Goal: Transaction & Acquisition: Purchase product/service

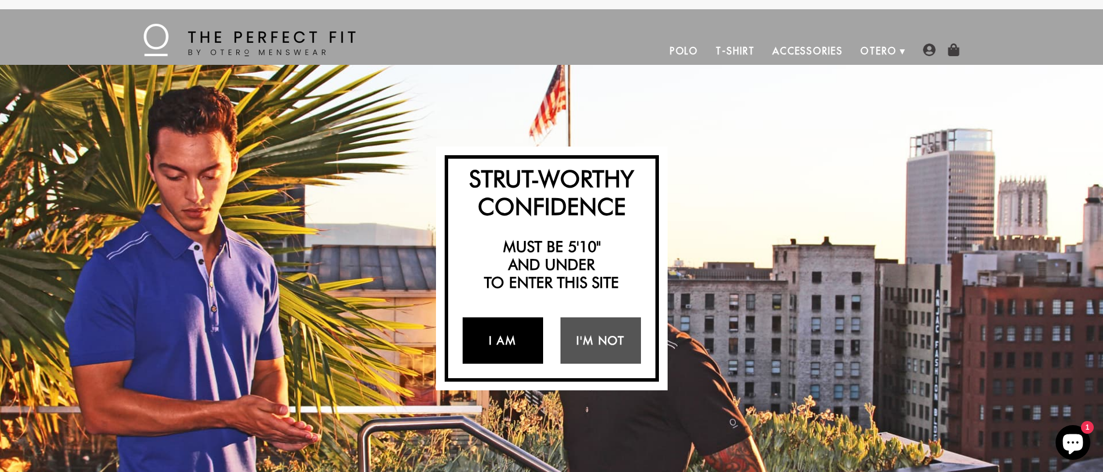
click at [501, 339] on link "I Am" at bounding box center [503, 340] width 80 height 46
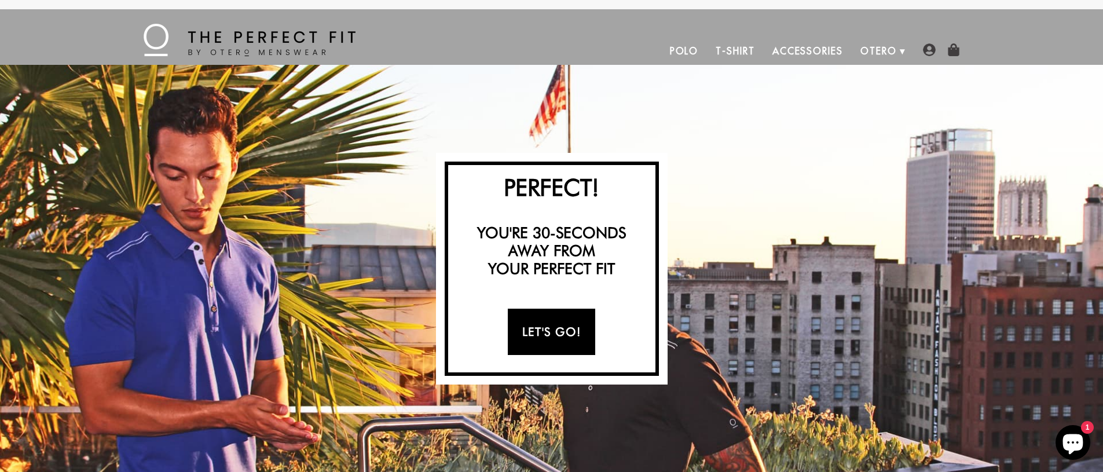
click at [536, 332] on link "Let's Go!" at bounding box center [551, 332] width 87 height 46
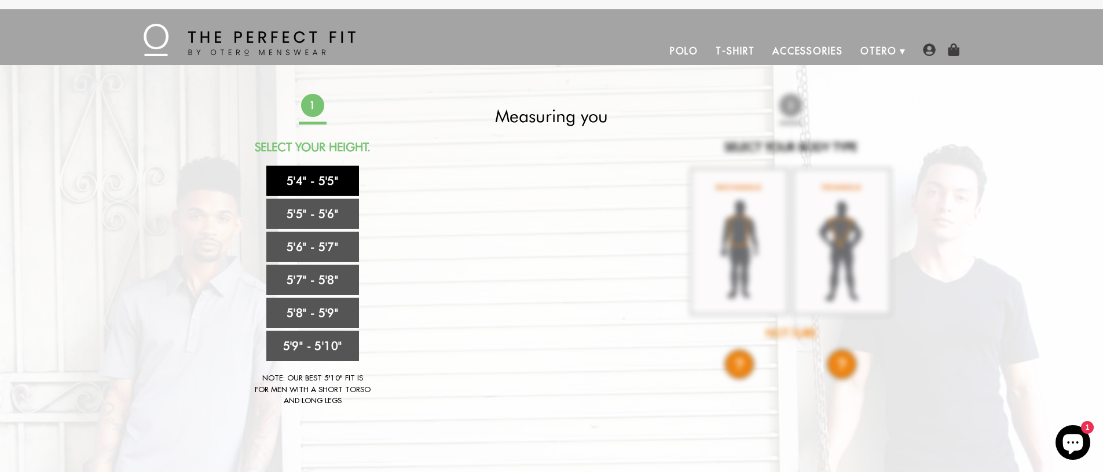
click at [302, 174] on link "5'4" - 5'5"" at bounding box center [312, 181] width 93 height 30
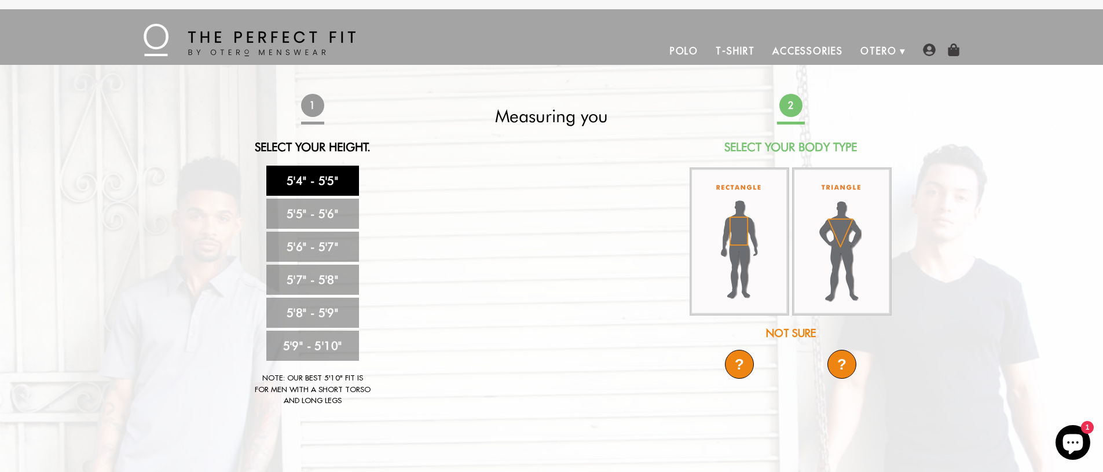
click at [786, 332] on div "Not Sure" at bounding box center [790, 333] width 205 height 16
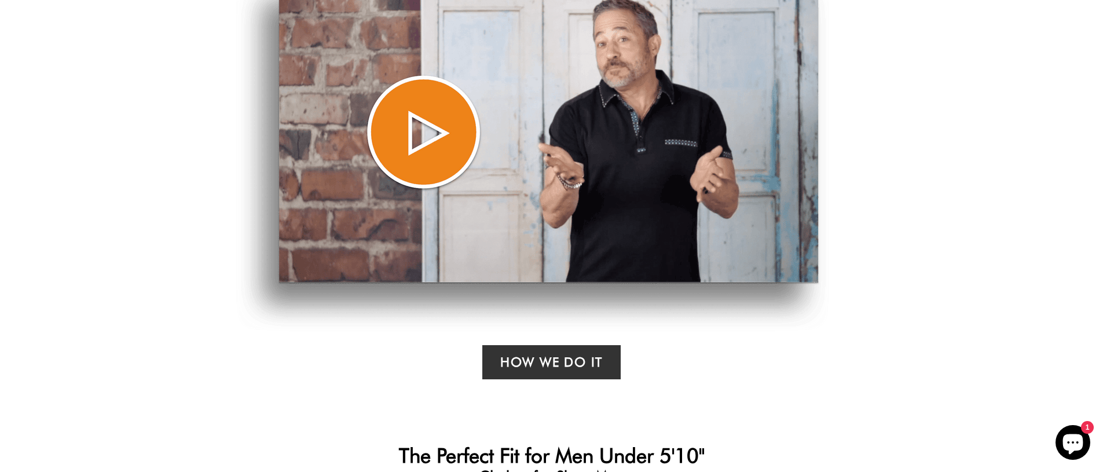
scroll to position [355, 0]
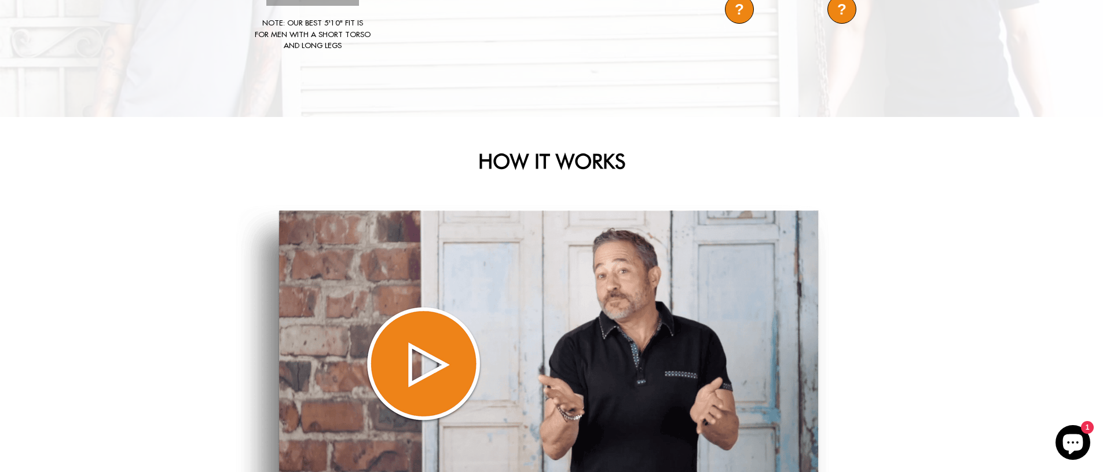
click at [419, 362] on img at bounding box center [532, 384] width 593 height 358
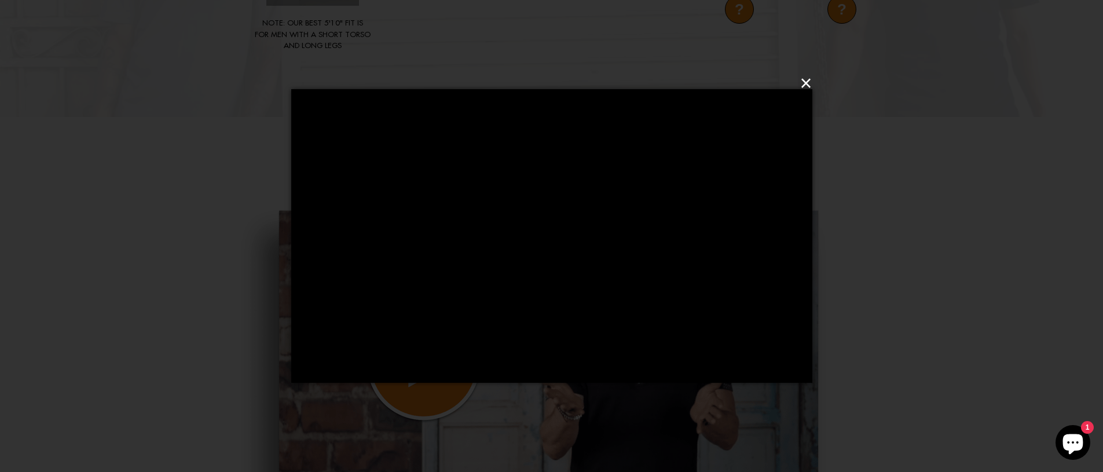
click at [806, 80] on button "×" at bounding box center [555, 83] width 521 height 35
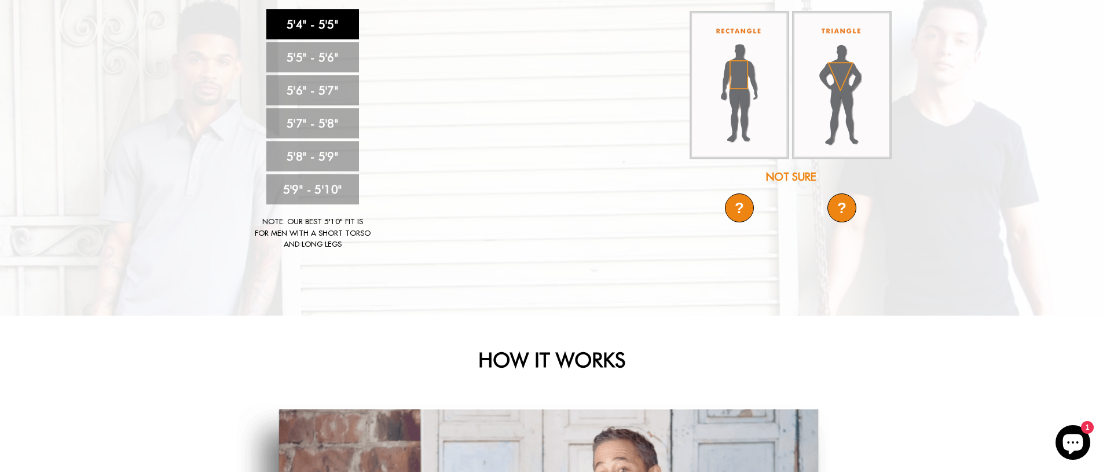
scroll to position [0, 0]
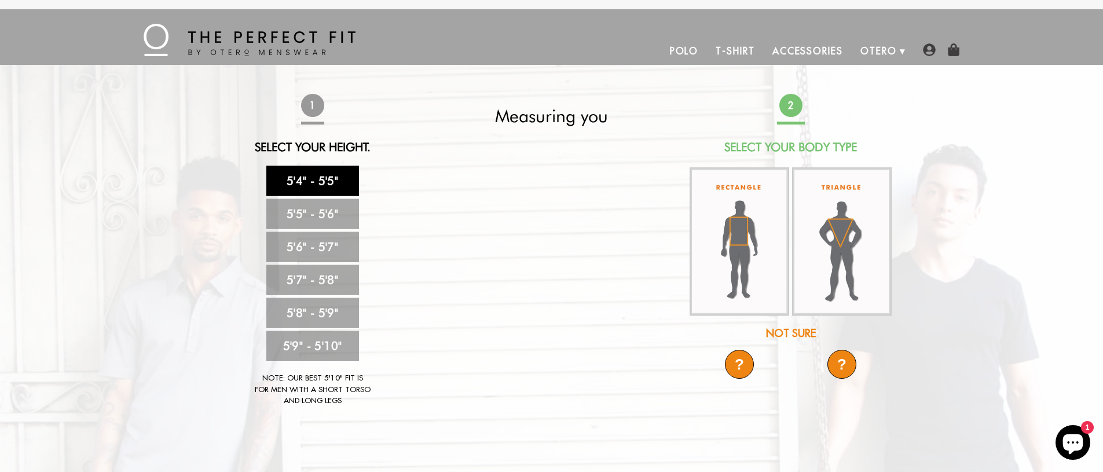
click at [684, 49] on link "Polo" at bounding box center [684, 51] width 46 height 28
